Goal: Navigation & Orientation: Find specific page/section

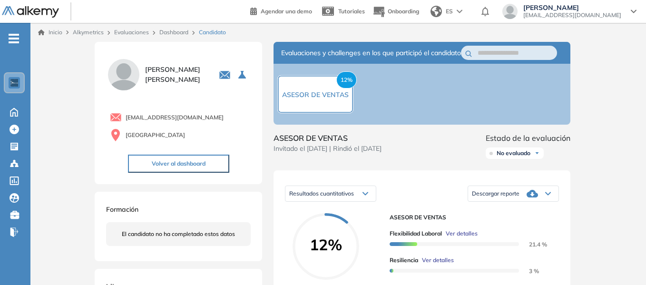
click at [182, 30] on link "Dashboard" at bounding box center [173, 32] width 29 height 7
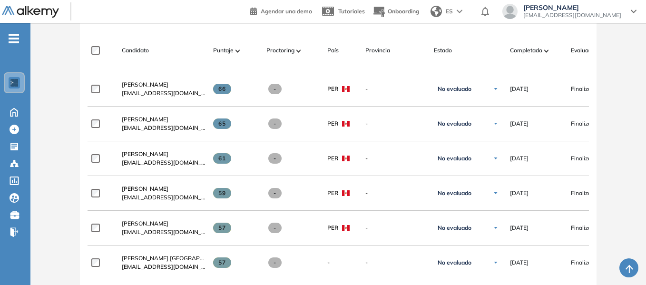
scroll to position [380, 0]
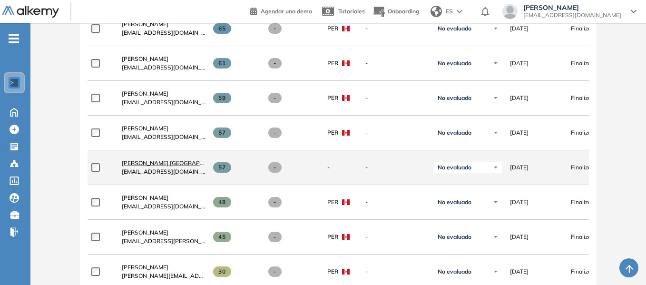
click at [162, 165] on span "[PERSON_NAME] [GEOGRAPHIC_DATA]" at bounding box center [175, 162] width 107 height 7
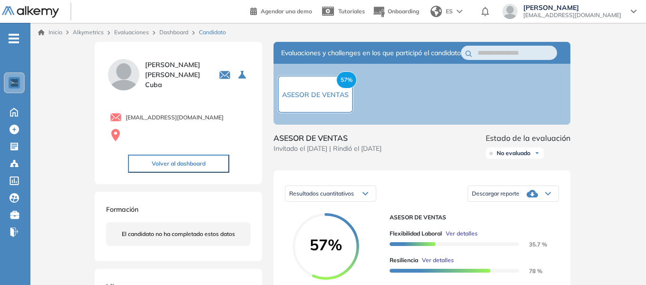
click at [171, 32] on link "Dashboard" at bounding box center [173, 32] width 29 height 7
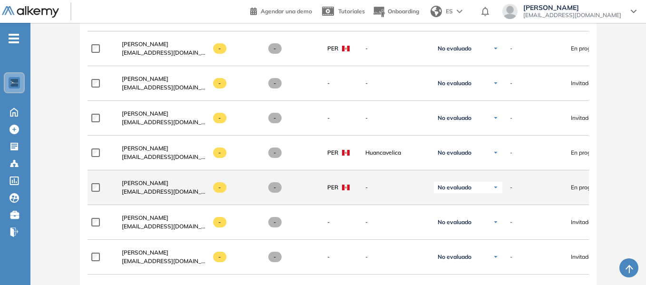
scroll to position [966, 0]
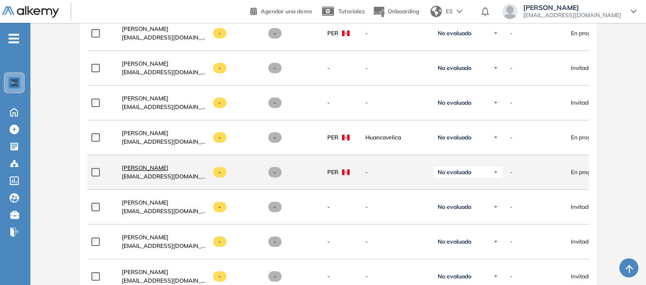
click at [155, 171] on span "[PERSON_NAME]" at bounding box center [145, 167] width 47 height 7
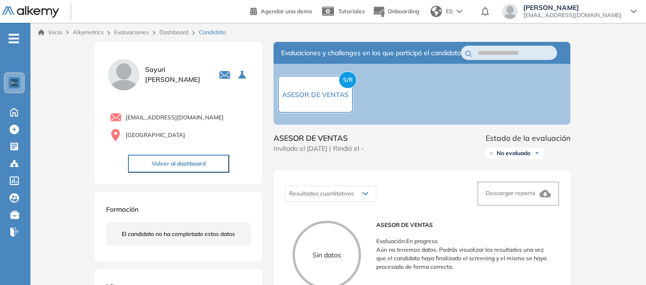
click at [174, 35] on link "Dashboard" at bounding box center [173, 32] width 29 height 7
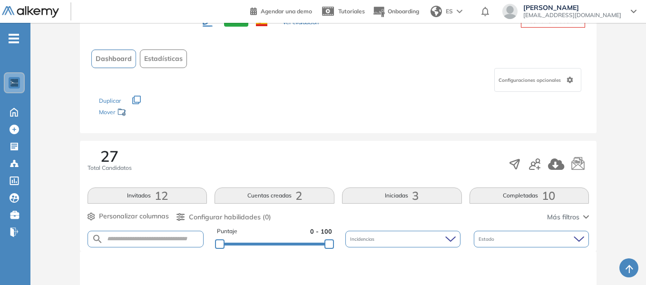
scroll to position [26, 0]
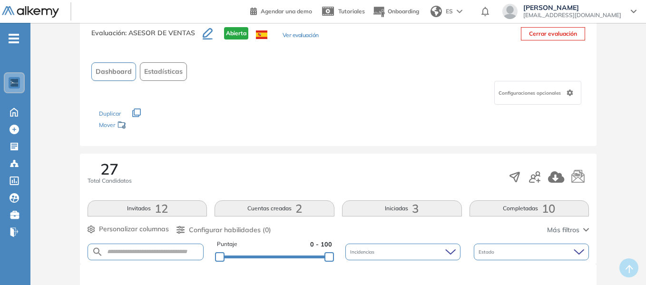
click at [423, 85] on div "Configuraciones opcionales" at bounding box center [338, 93] width 494 height 24
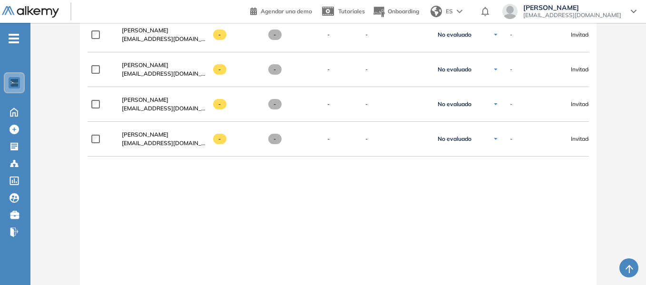
scroll to position [1156, 0]
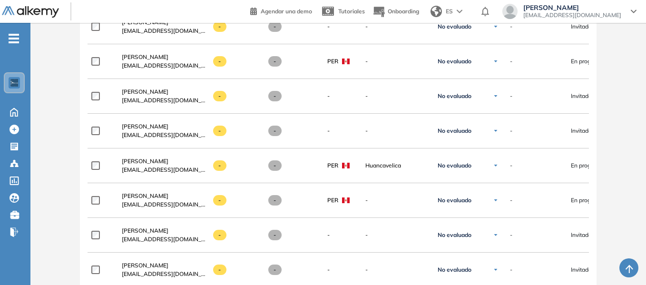
scroll to position [823, 0]
